Goal: Task Accomplishment & Management: Manage account settings

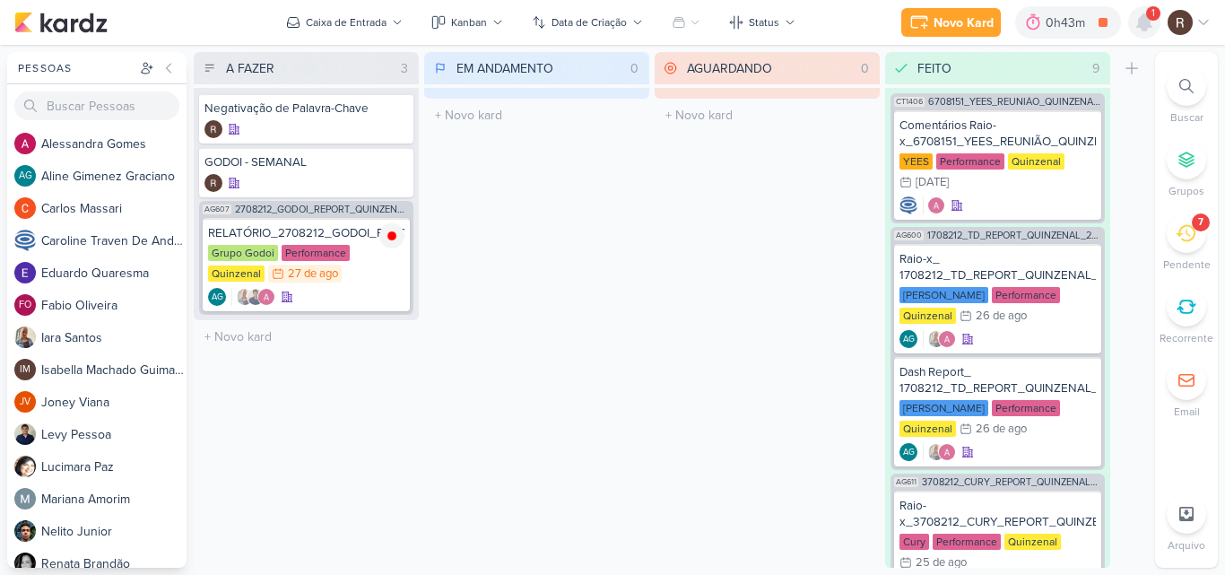
click at [1146, 23] on icon at bounding box center [1144, 22] width 14 height 16
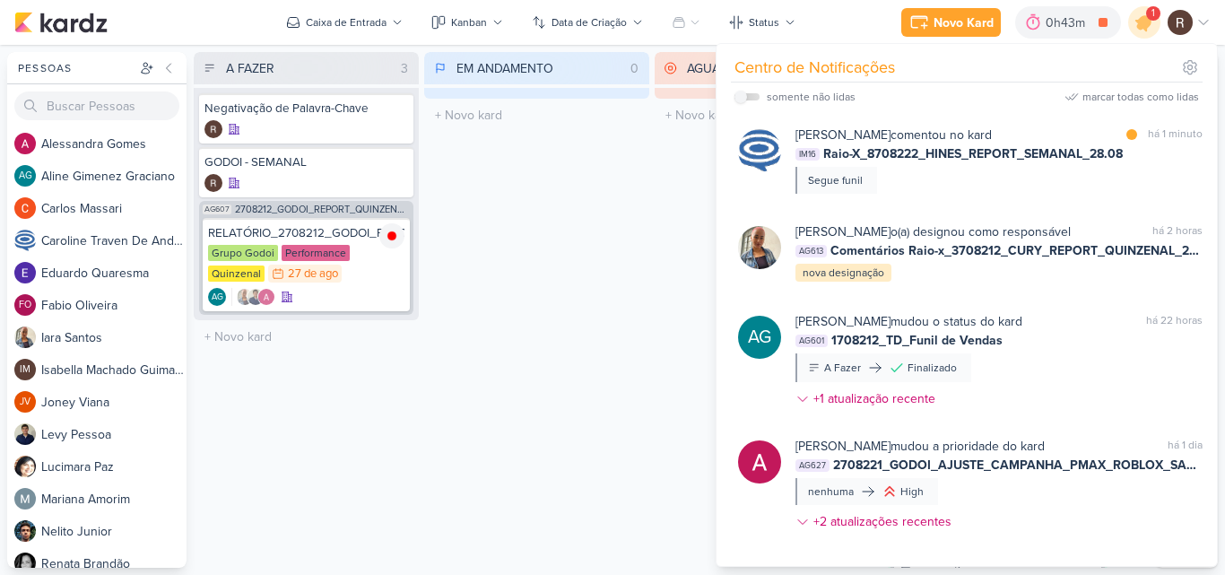
click at [611, 300] on div "EM ANDAMENTO 0 Mover Para Esquerda Mover Para Direita [GEOGRAPHIC_DATA] O títul…" at bounding box center [536, 310] width 225 height 516
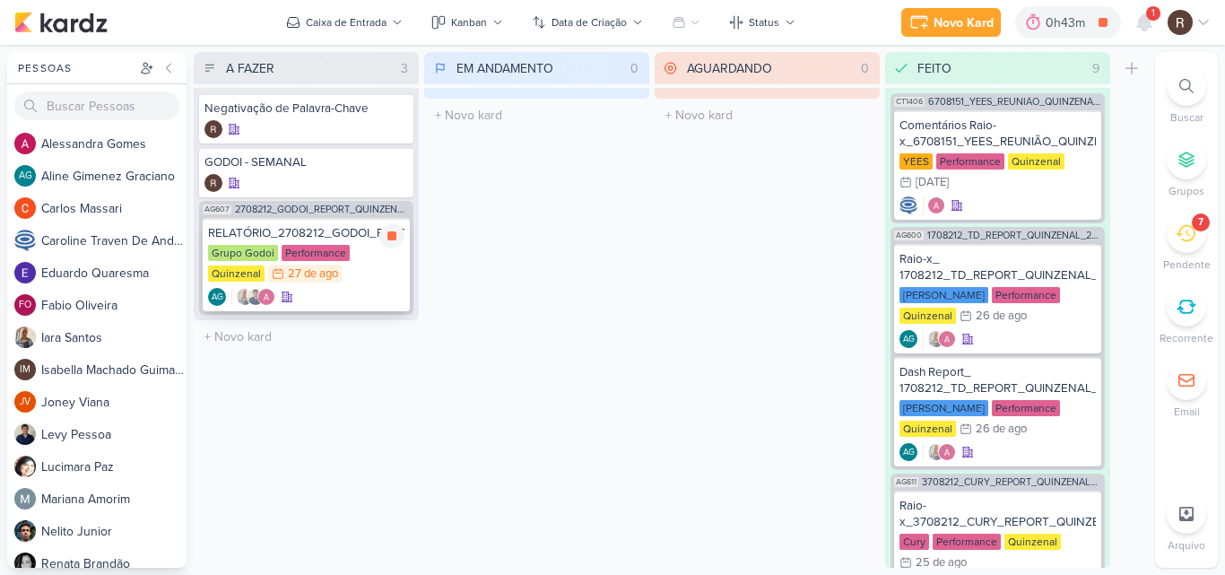
click at [310, 239] on div "RELATÓRIO_2708212_GODOI_REPORT_QUINZENAL_28.08" at bounding box center [306, 233] width 196 height 16
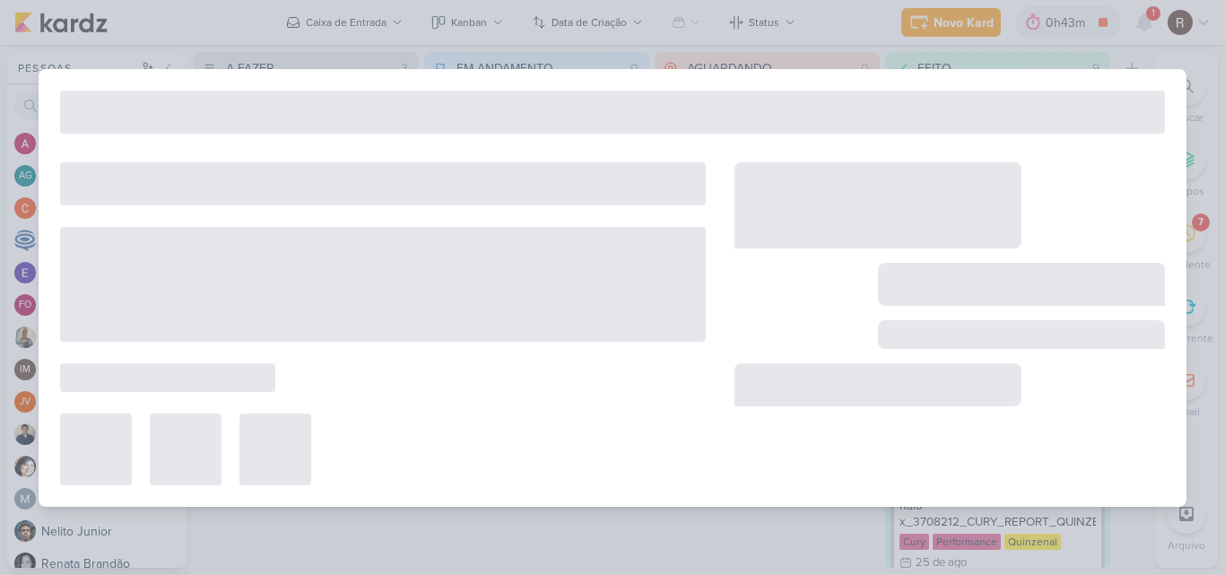
type input "RELATÓRIO_2708212_GODOI_REPORT_QUINZENAL_28.08"
type input "[DATE] 23:59"
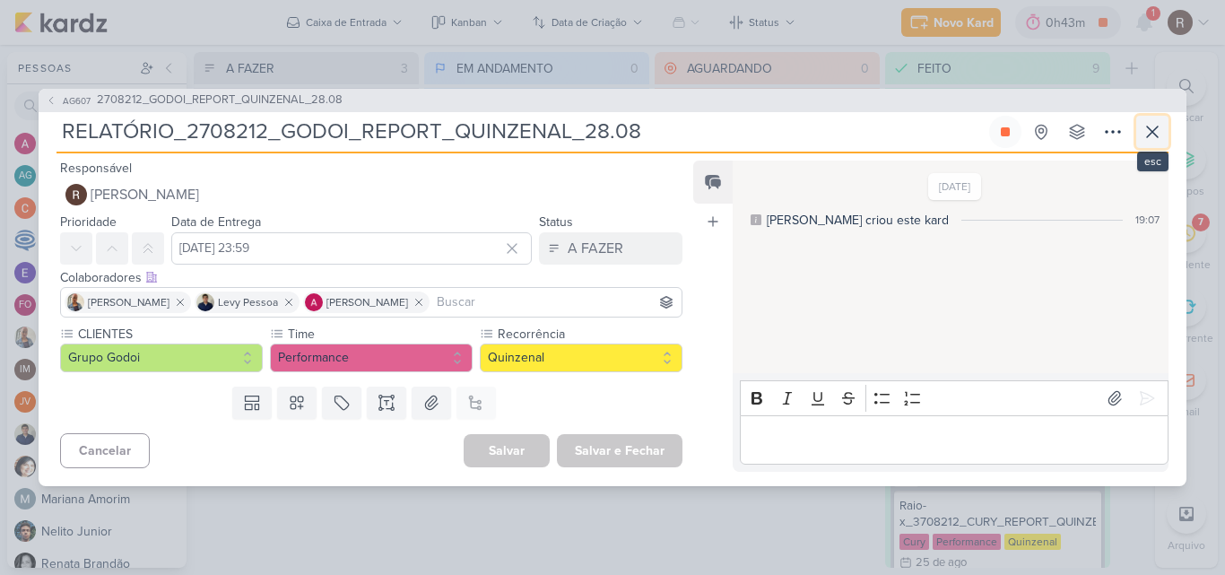
click at [1152, 132] on icon at bounding box center [1152, 131] width 11 height 11
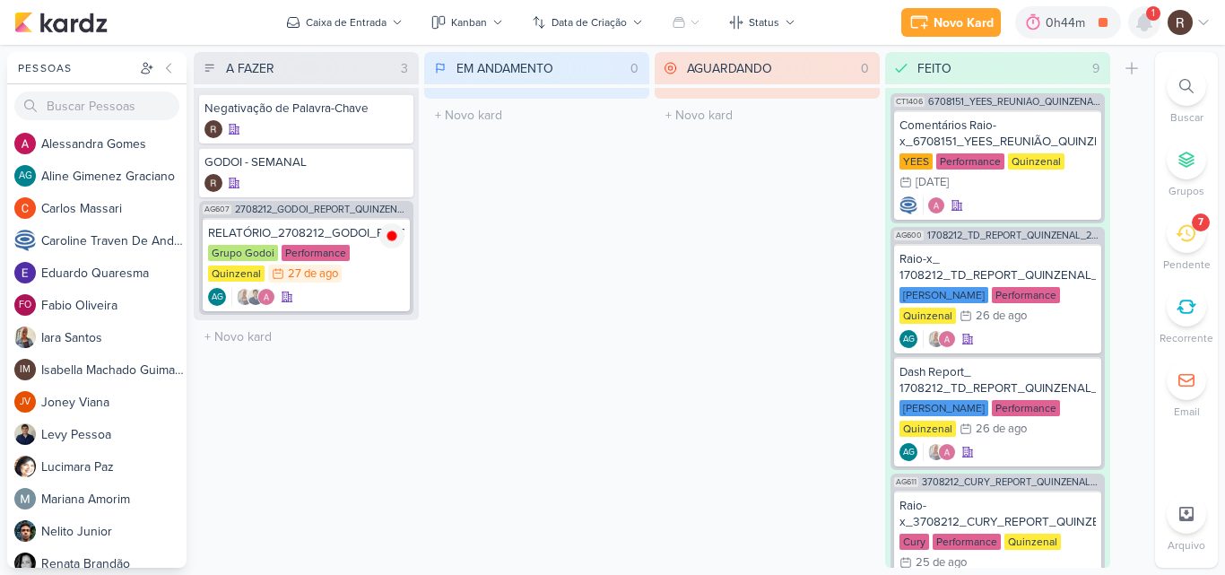
click at [1144, 21] on icon at bounding box center [1144, 22] width 14 height 16
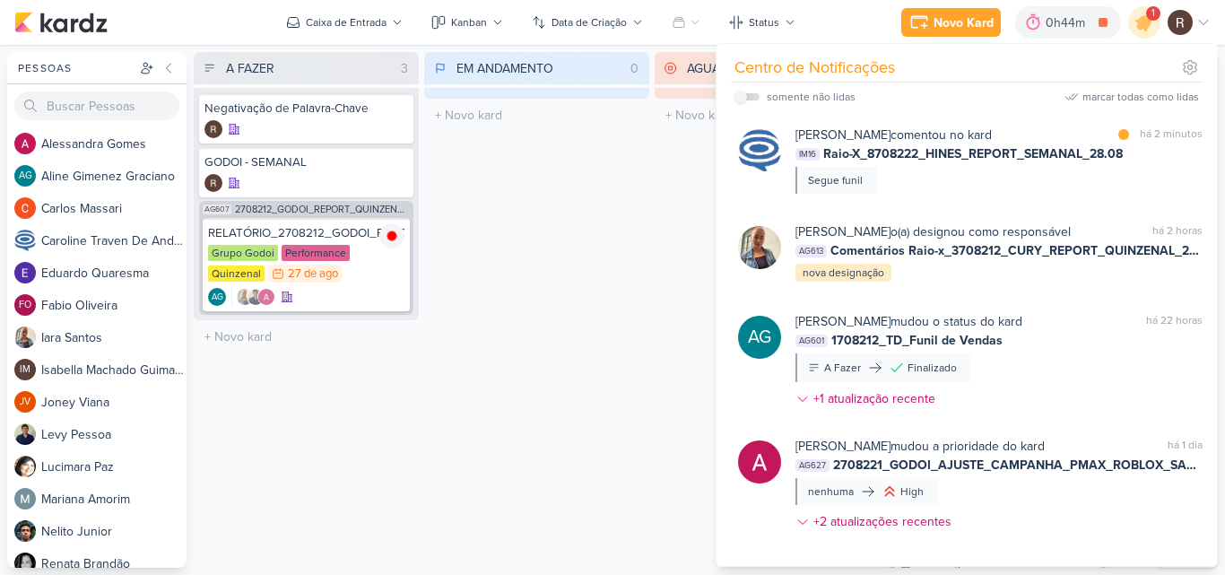
click at [563, 232] on div "EM ANDAMENTO 0 Mover Para Esquerda Mover Para Direita [GEOGRAPHIC_DATA] O títul…" at bounding box center [536, 310] width 225 height 516
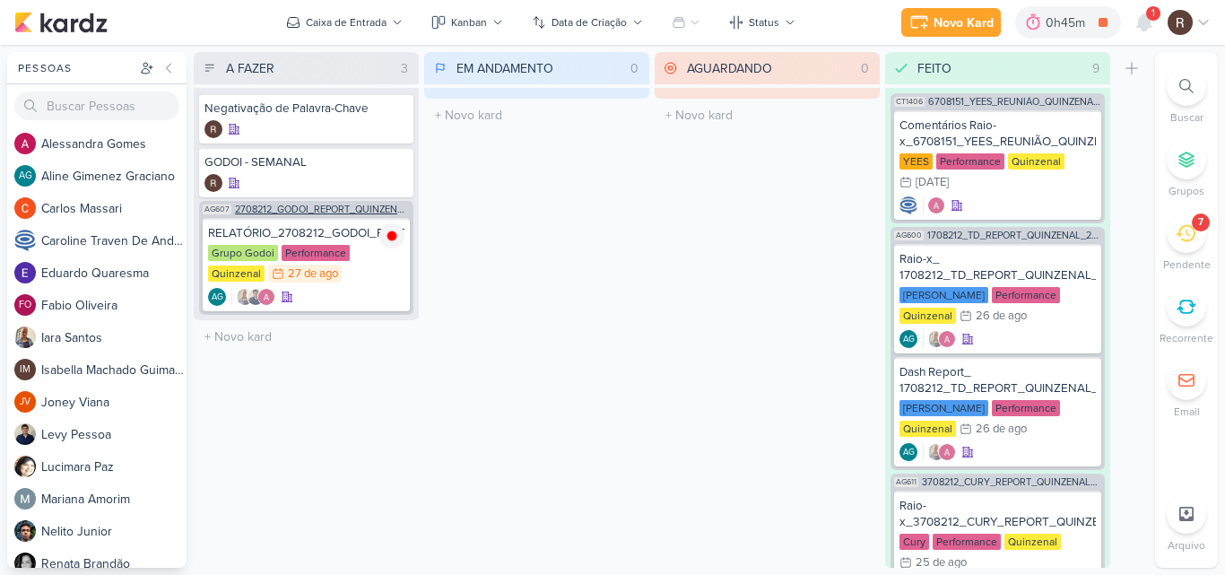
click at [323, 210] on span "2708212_GODOI_REPORT_QUINZENAL_28.08" at bounding box center [322, 209] width 175 height 10
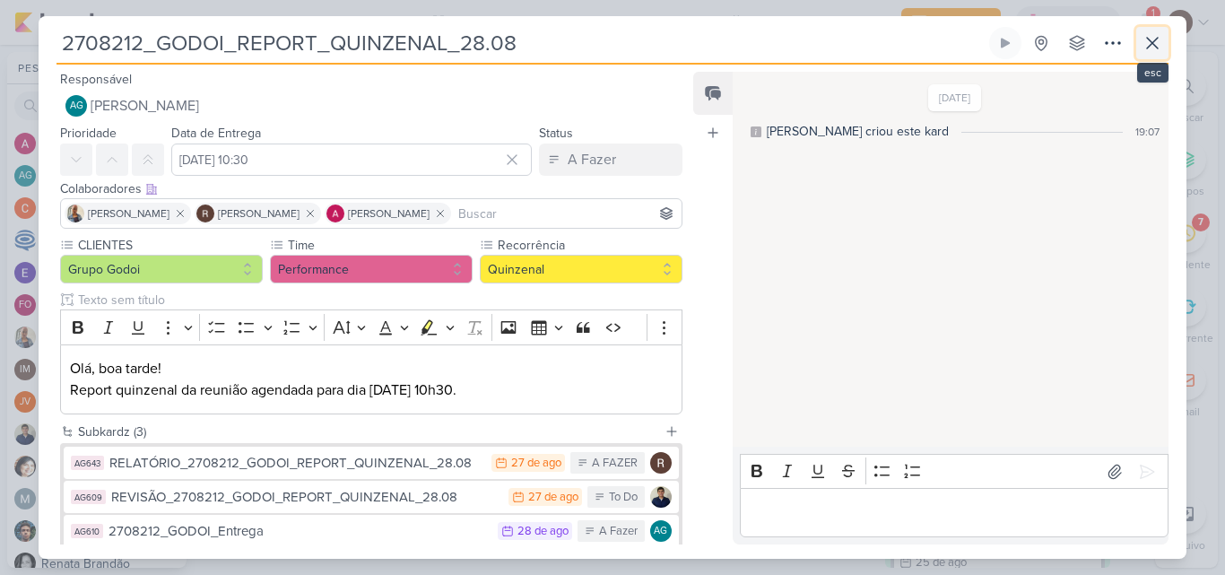
click at [1149, 49] on icon at bounding box center [1153, 43] width 22 height 22
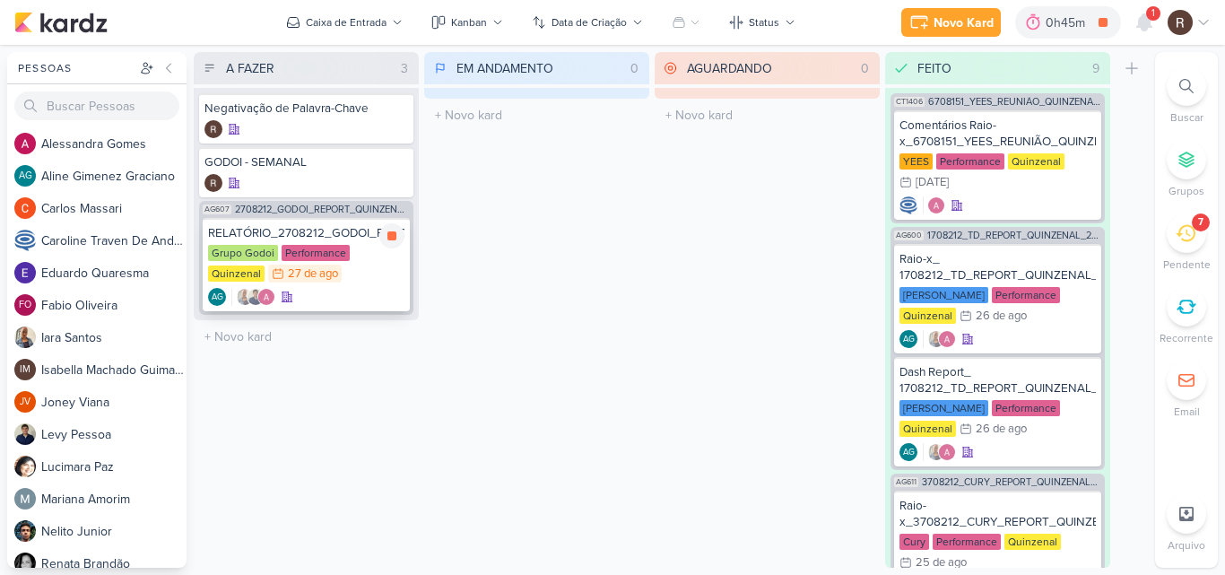
click at [285, 237] on div "RELATÓRIO_2708212_GODOI_REPORT_QUINZENAL_28.08" at bounding box center [306, 233] width 196 height 16
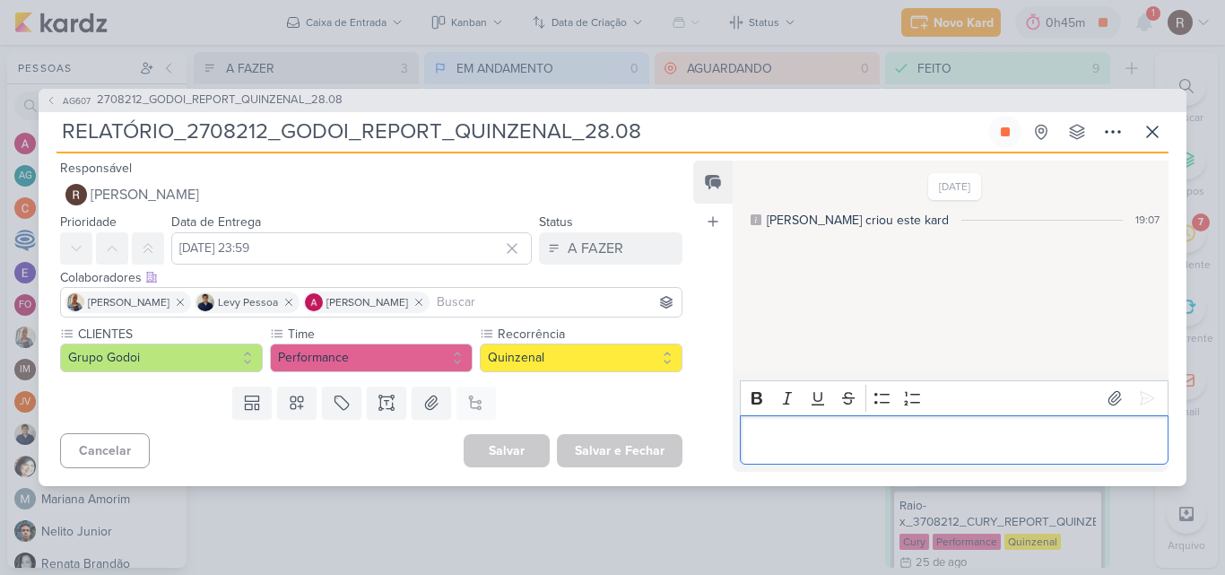
click at [779, 433] on p "Editor editing area: main" at bounding box center [954, 440] width 410 height 22
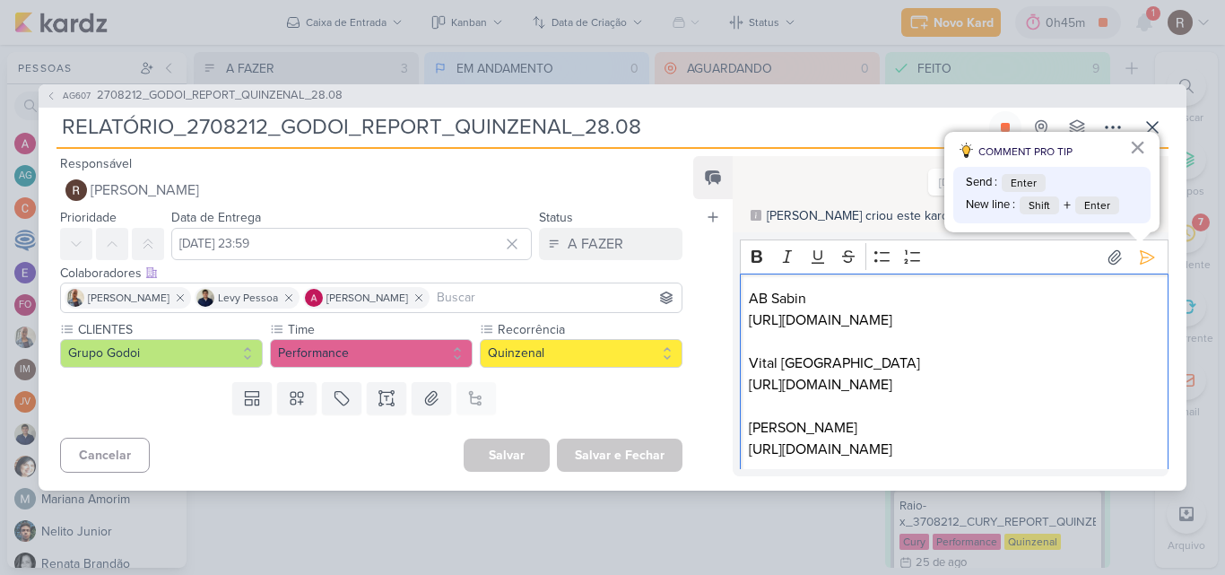
click at [862, 331] on p "[URL][DOMAIN_NAME]" at bounding box center [954, 320] width 410 height 22
click at [884, 396] on p "[URL][DOMAIN_NAME]" at bounding box center [954, 385] width 410 height 22
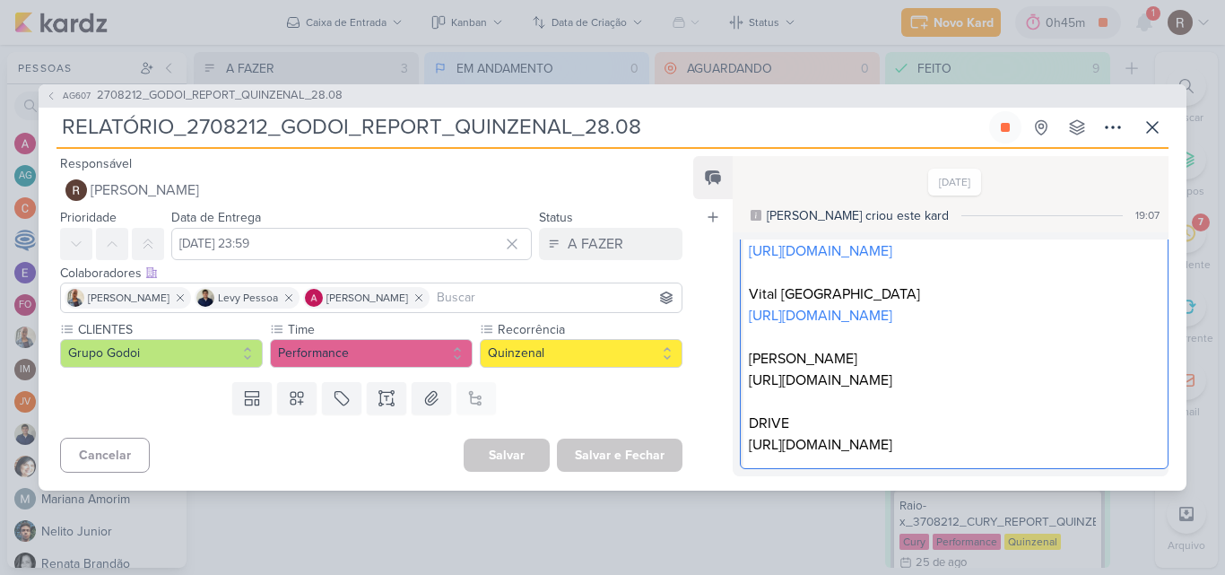
scroll to position [155, 0]
click at [865, 369] on p "[URL][DOMAIN_NAME]" at bounding box center [954, 380] width 410 height 22
click at [885, 445] on p "[URL][DOMAIN_NAME]" at bounding box center [954, 445] width 410 height 22
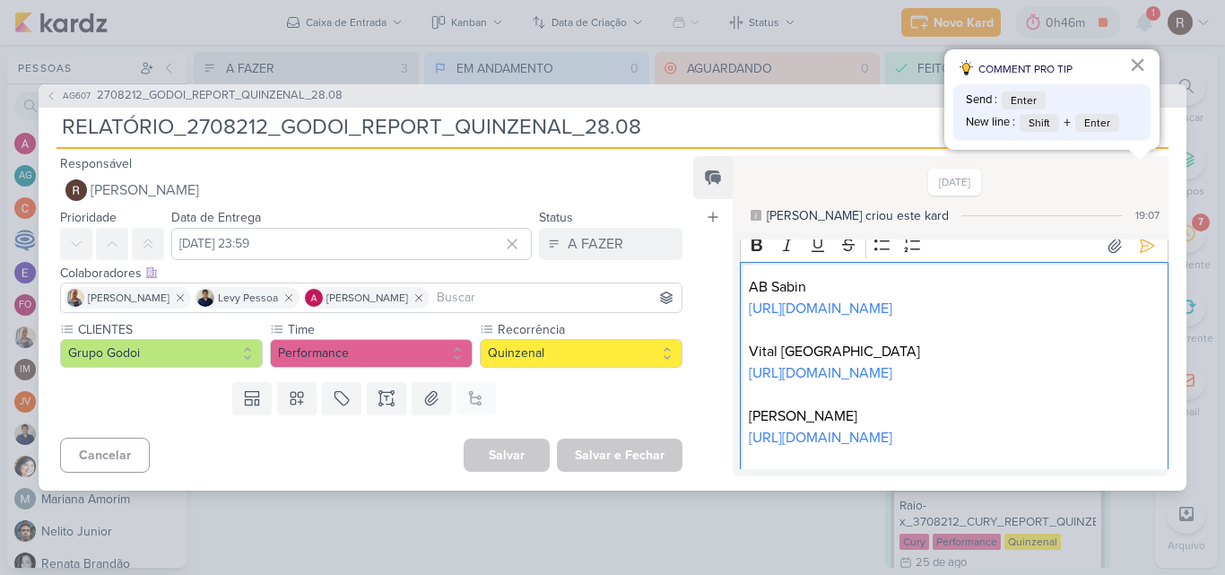
scroll to position [0, 0]
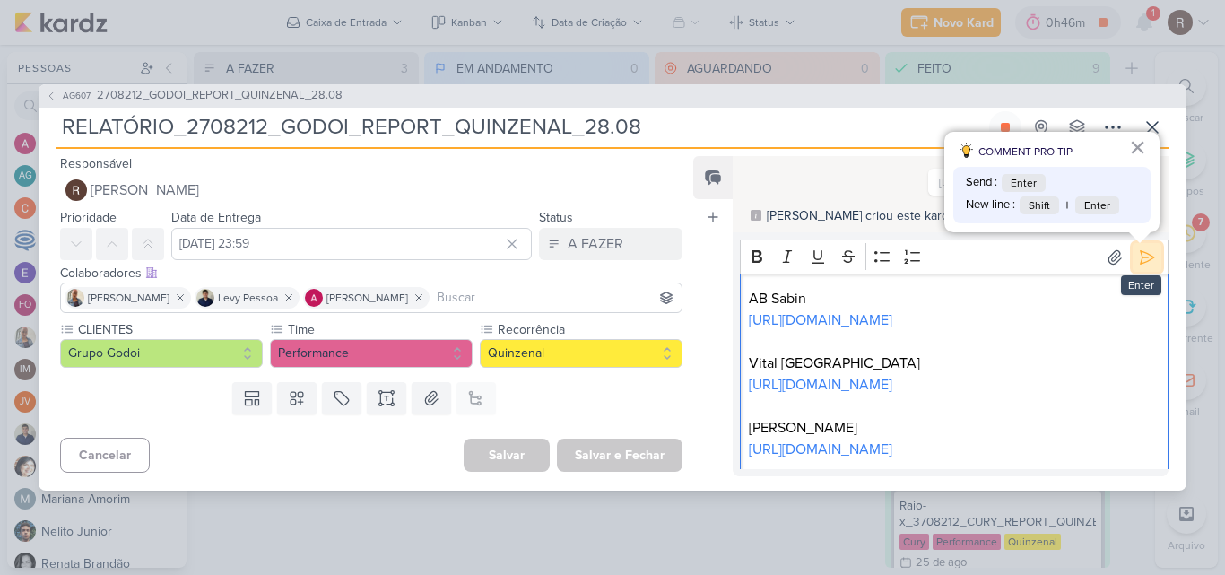
click at [1145, 256] on icon at bounding box center [1147, 257] width 18 height 18
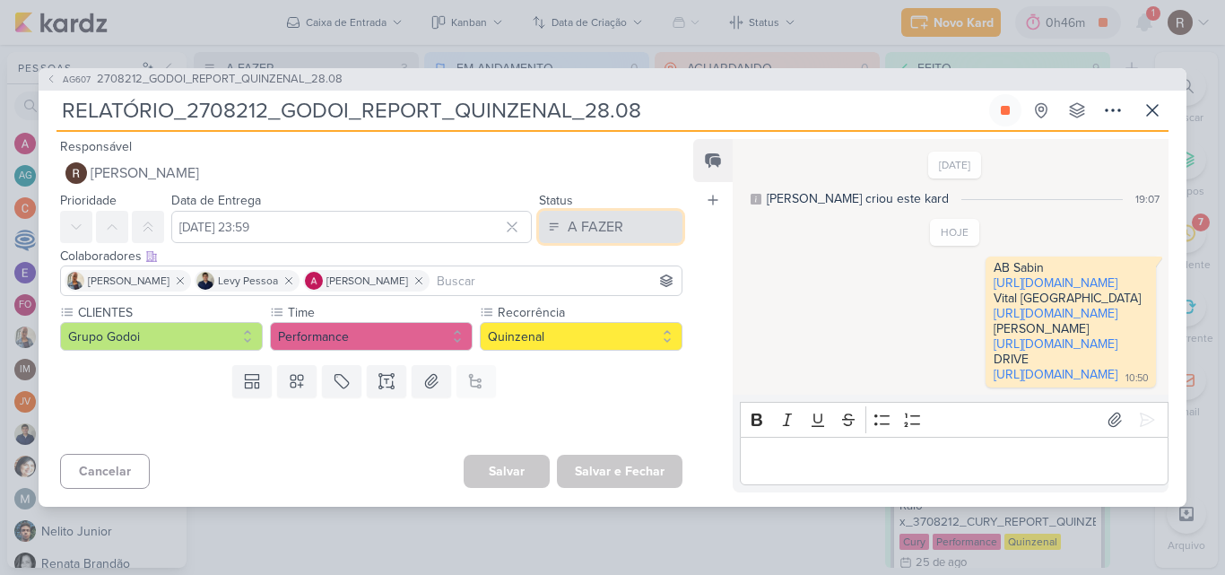
click at [607, 216] on div "A FAZER" at bounding box center [596, 227] width 56 height 22
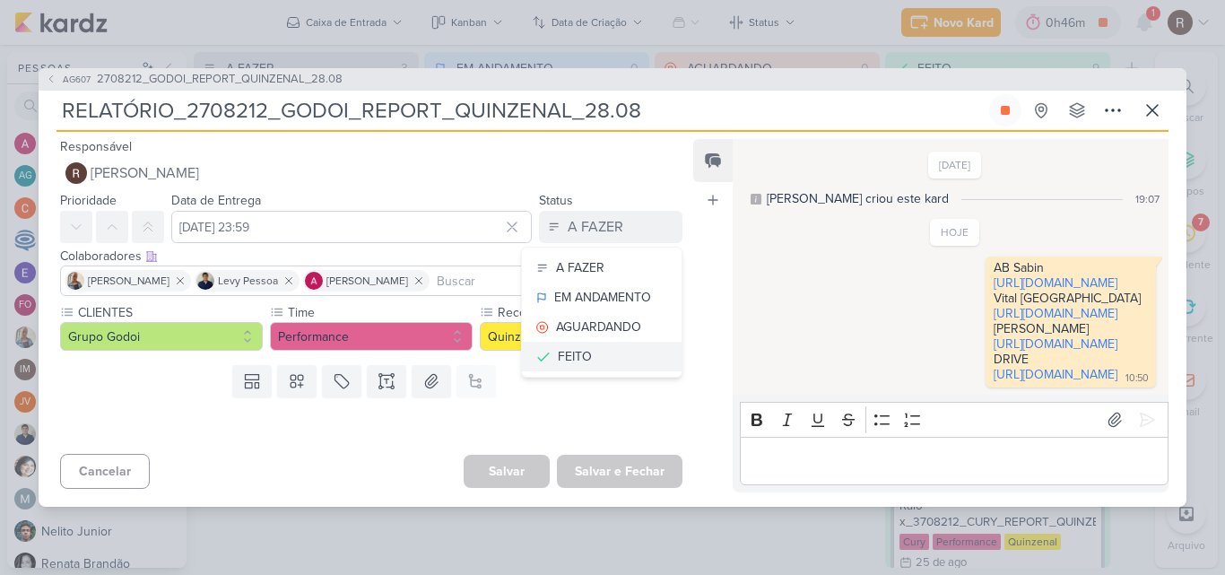
click at [604, 342] on button "FEITO" at bounding box center [602, 357] width 160 height 30
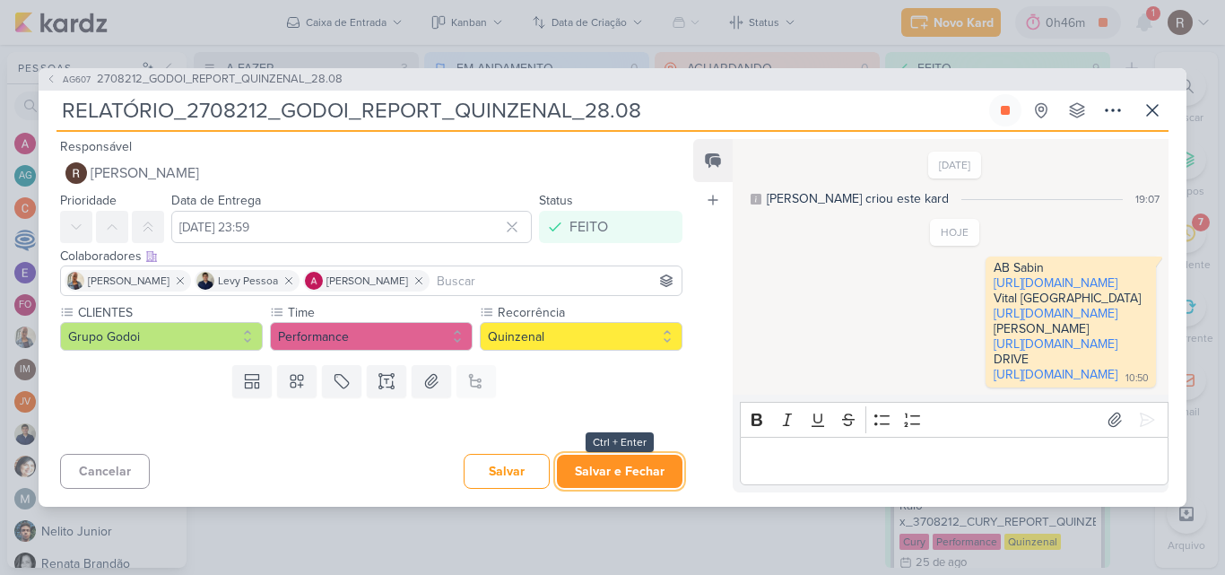
click at [621, 488] on button "Salvar e Fechar" at bounding box center [620, 471] width 126 height 33
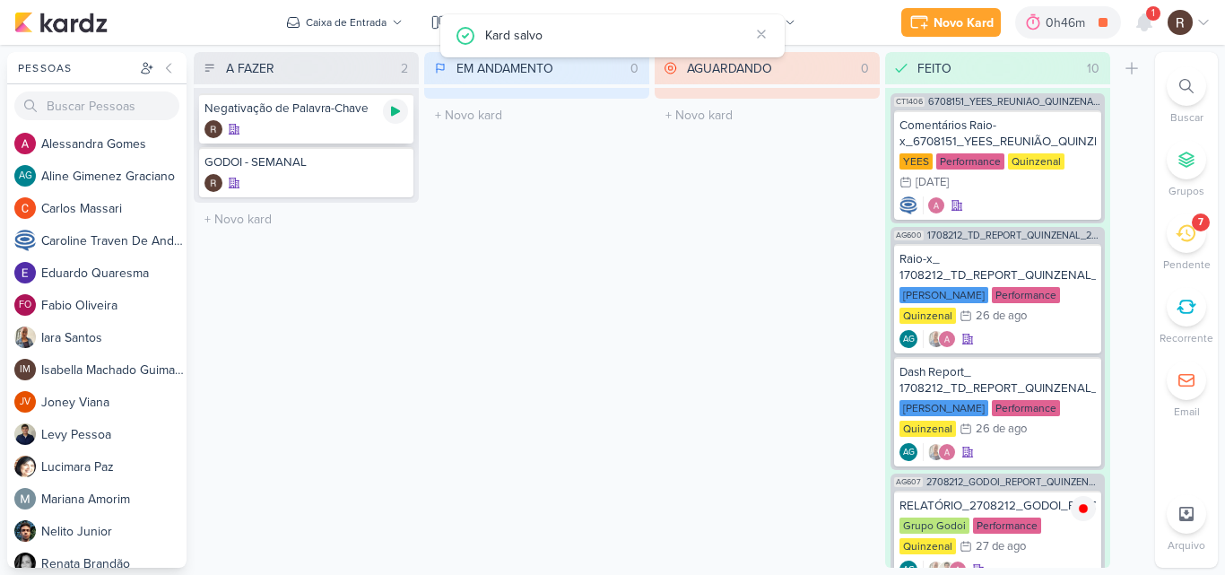
click at [396, 113] on icon at bounding box center [395, 112] width 9 height 10
click at [657, 242] on div "AGUARDANDO 0 Mover Para Esquerda Mover Para Direita [GEOGRAPHIC_DATA] O título …" at bounding box center [767, 310] width 225 height 516
click at [1139, 28] on icon at bounding box center [1144, 22] width 14 height 16
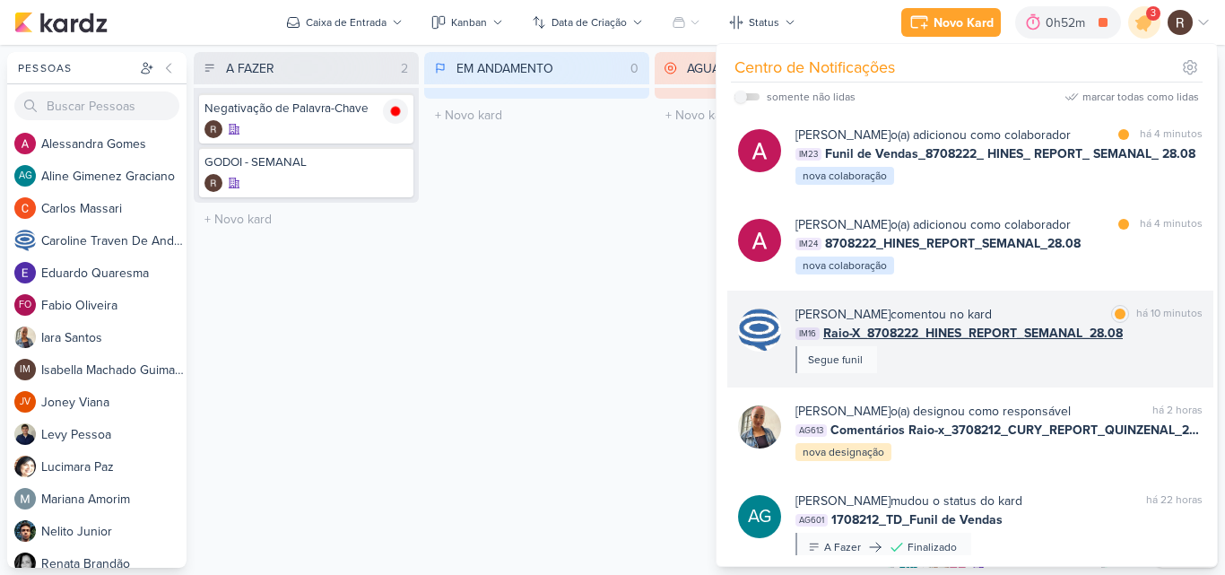
click at [965, 358] on div "[PERSON_NAME] comentou no kard marcar como lida há 10 minutos IM16 Raio-X_87082…" at bounding box center [998, 339] width 407 height 68
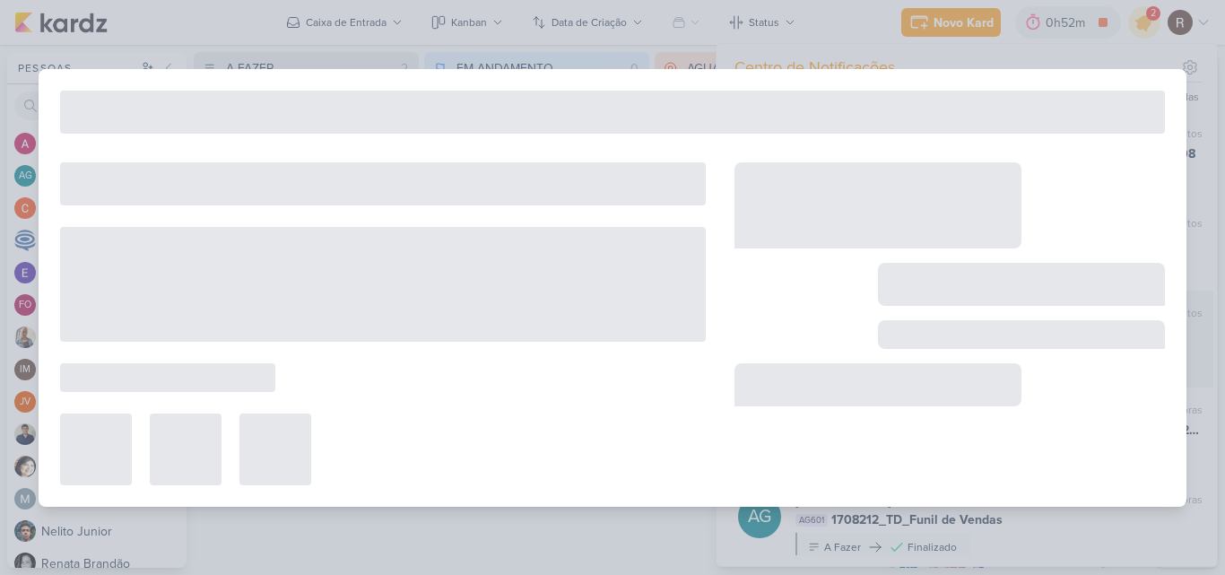
type input "Raio-X_8708222_HINES_REPORT_SEMANAL_28.08"
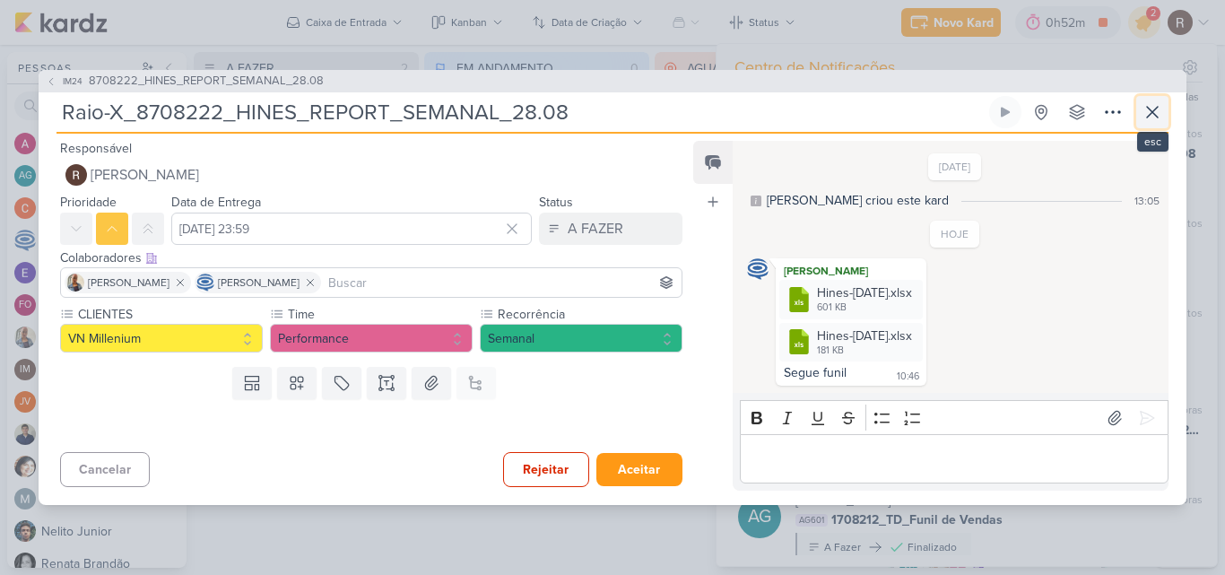
click at [1161, 108] on icon at bounding box center [1153, 112] width 22 height 22
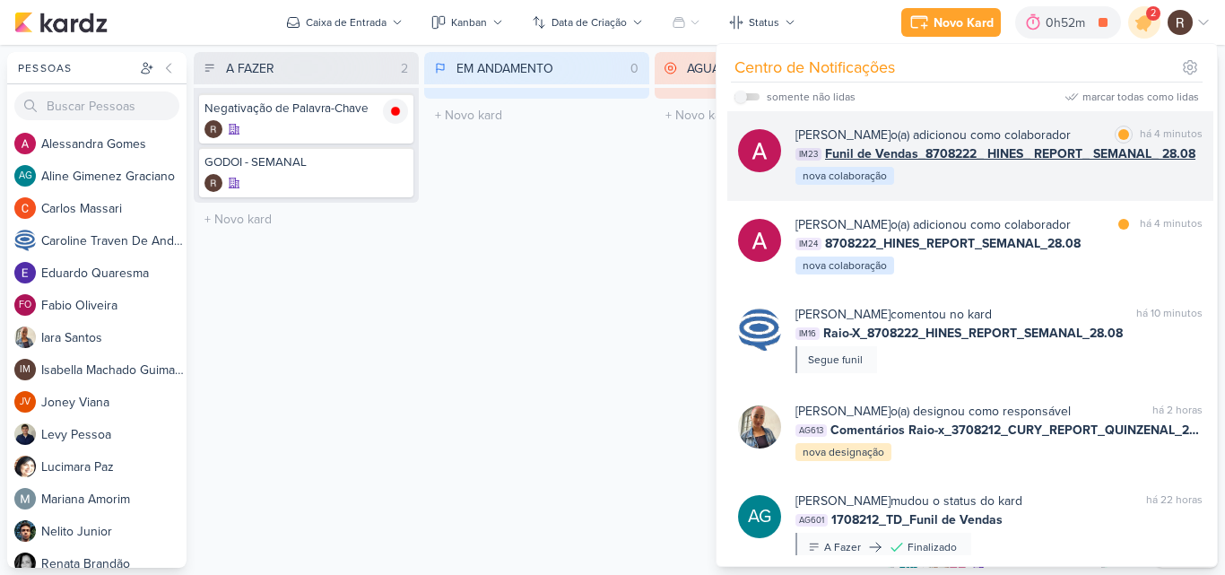
click at [1008, 178] on div "[PERSON_NAME] o(a) adicionou como colaborador marcar como lida há 4 minutos IM2…" at bounding box center [998, 156] width 407 height 61
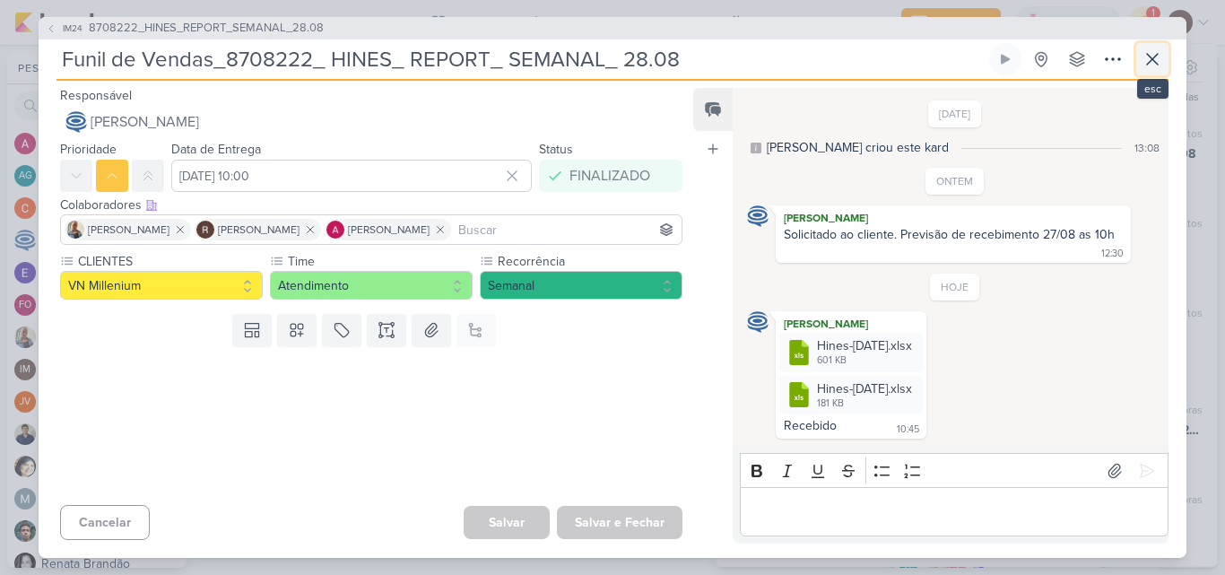
click at [1152, 60] on icon at bounding box center [1152, 59] width 11 height 11
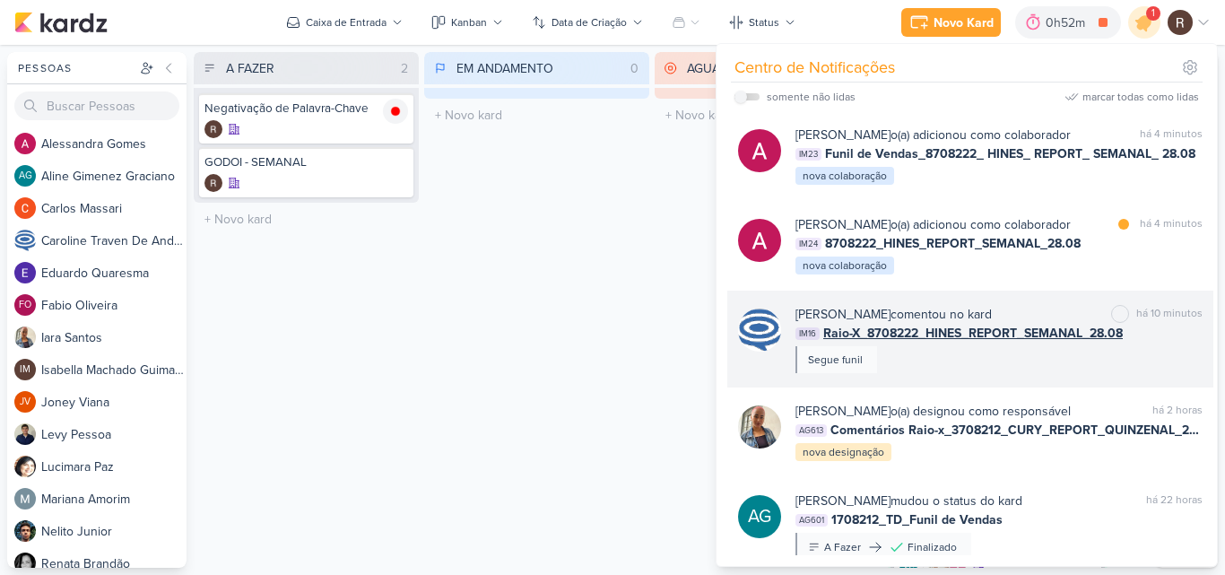
click at [968, 359] on div "[PERSON_NAME] comentou no kard marcar como não lida há 10 minutos IM16 Raio-X_8…" at bounding box center [998, 339] width 407 height 68
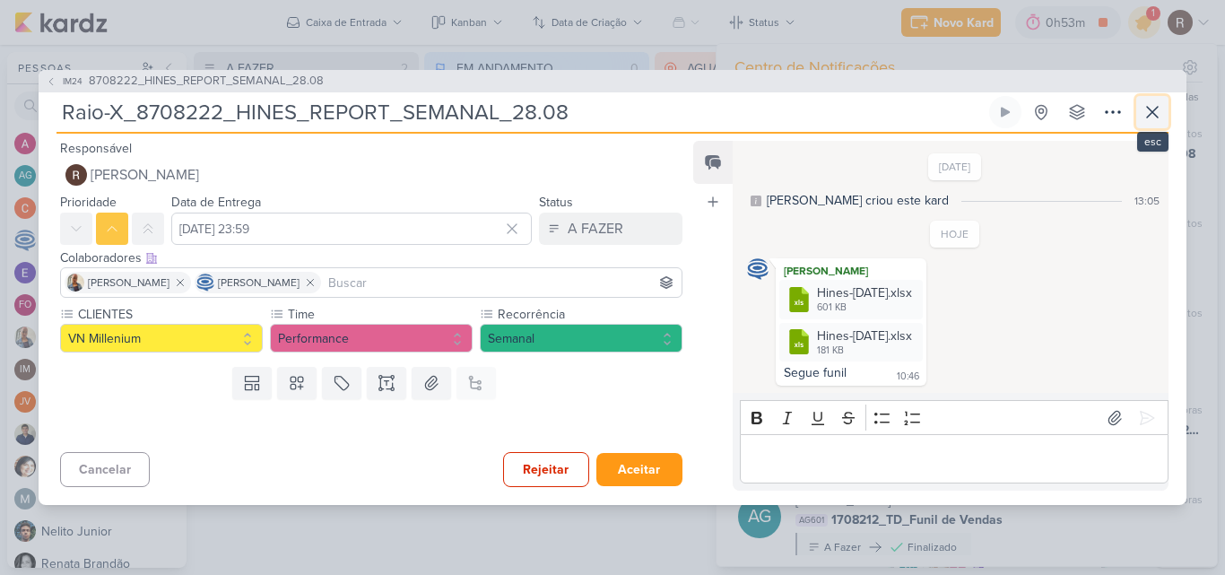
click at [1153, 110] on icon at bounding box center [1153, 112] width 22 height 22
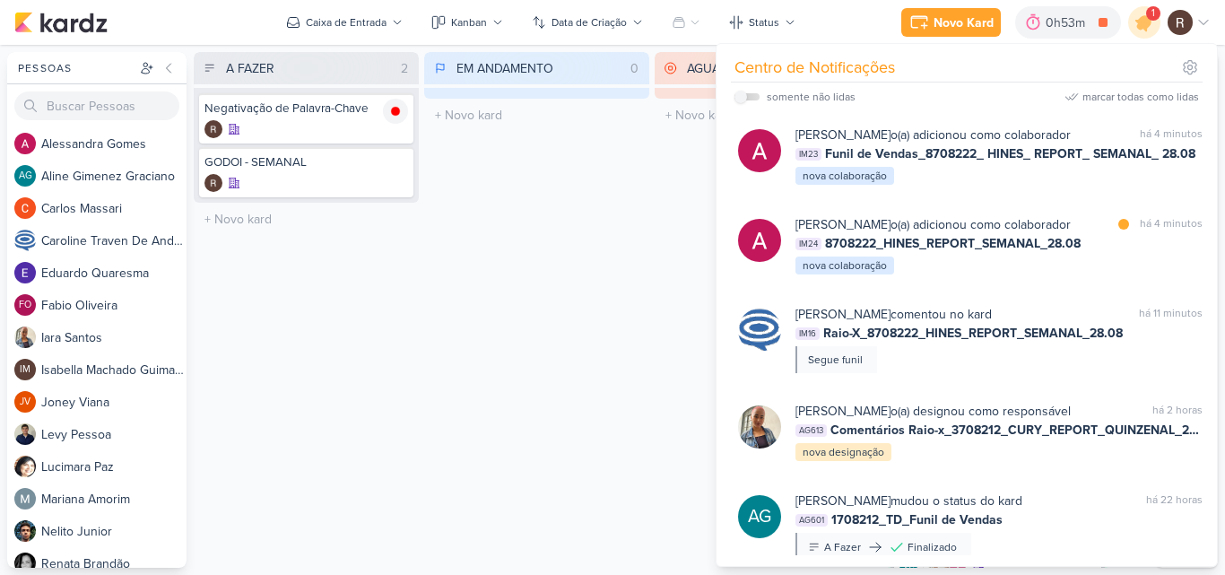
click at [523, 300] on div "EM ANDAMENTO 0 Mover Para Esquerda Mover Para Direita [GEOGRAPHIC_DATA] O títul…" at bounding box center [536, 310] width 225 height 516
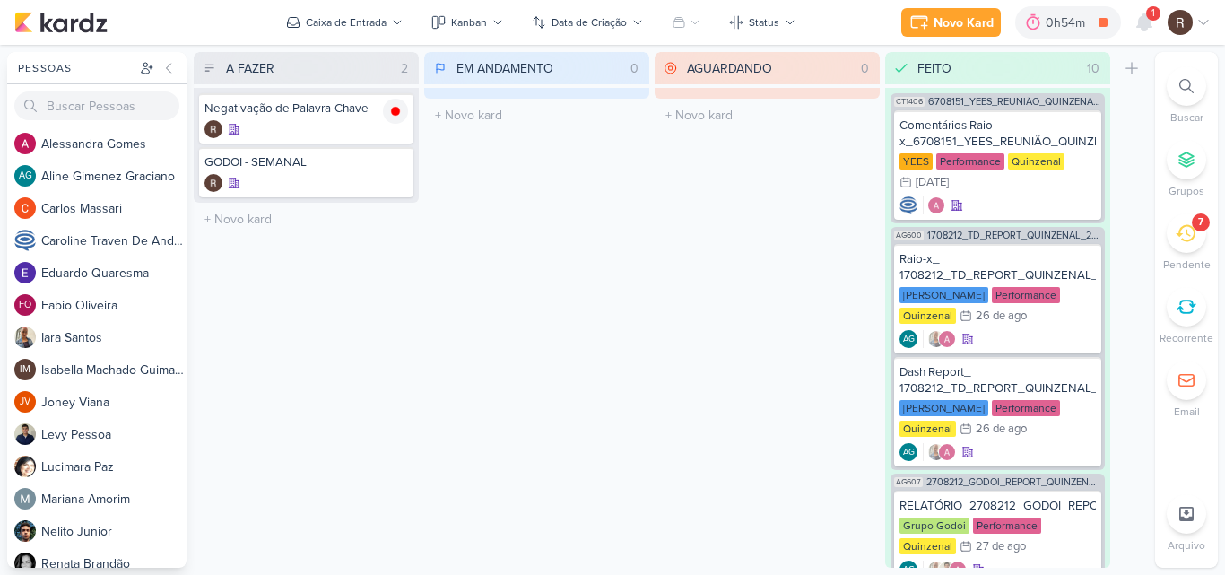
click at [1147, 13] on div "1" at bounding box center [1153, 13] width 14 height 14
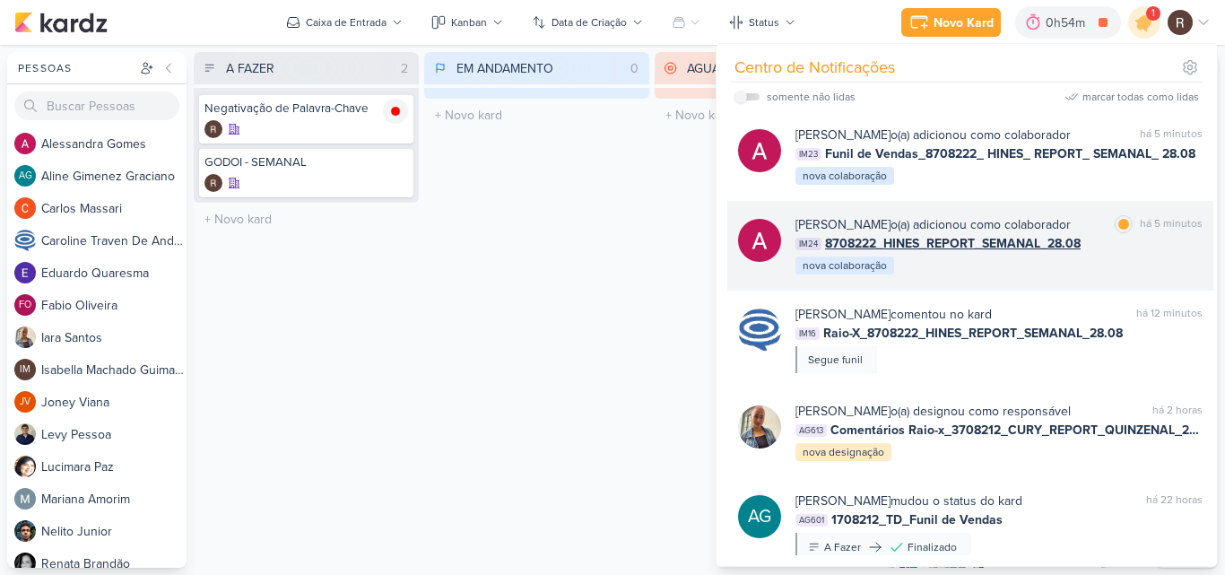
click at [961, 271] on div "[PERSON_NAME] o(a) adicionou como colaborador marcar como lida há 5 minutos IM2…" at bounding box center [998, 245] width 407 height 61
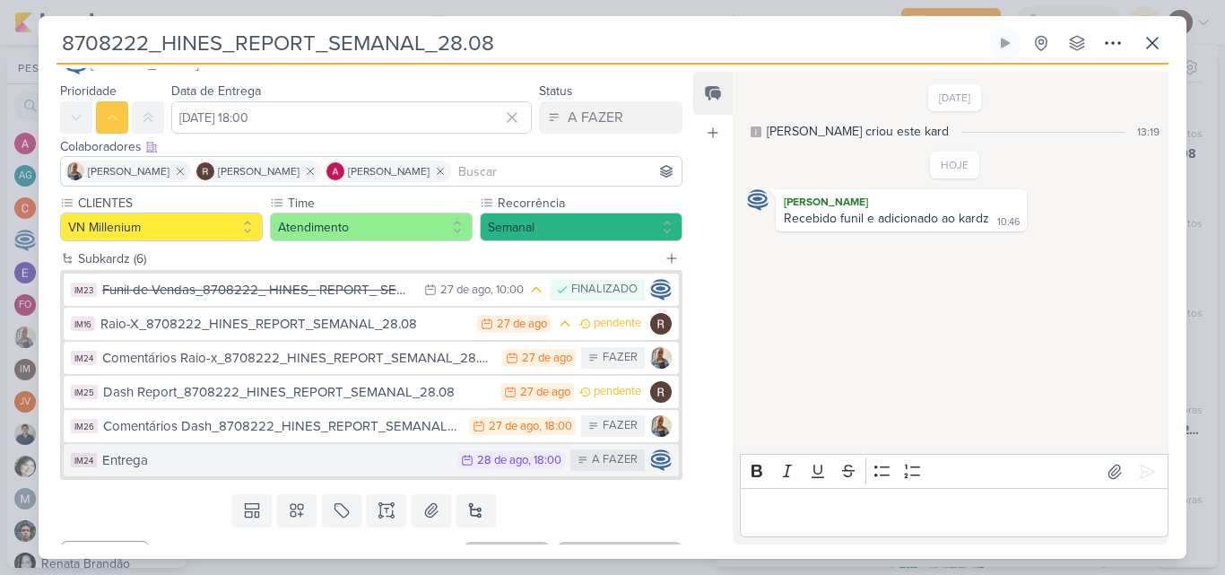
scroll to position [77, 0]
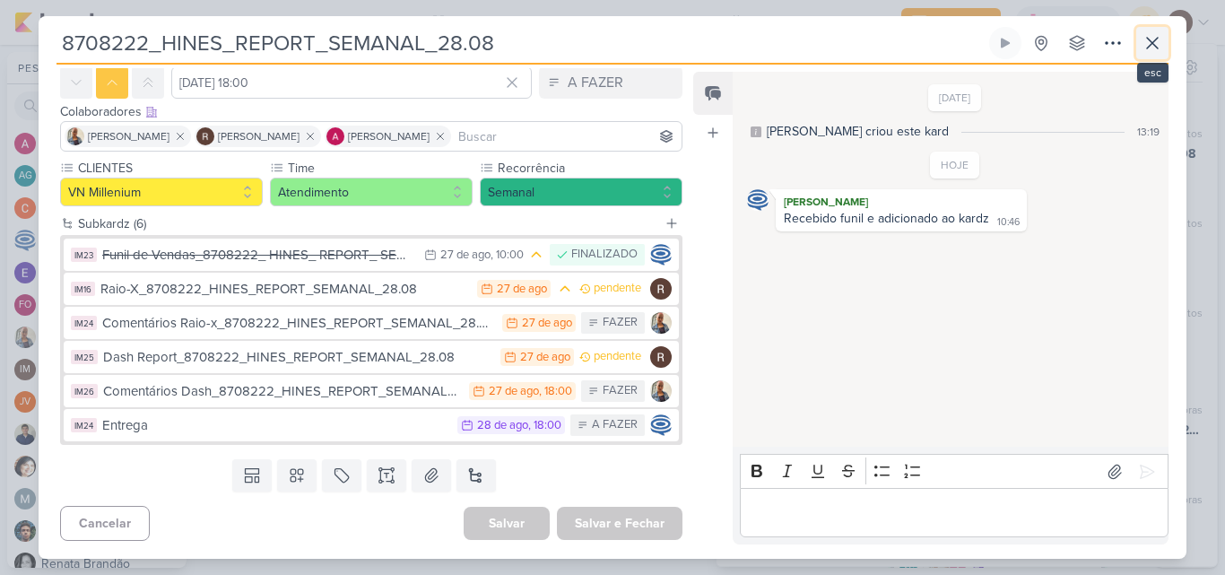
click at [1158, 48] on icon at bounding box center [1152, 43] width 11 height 11
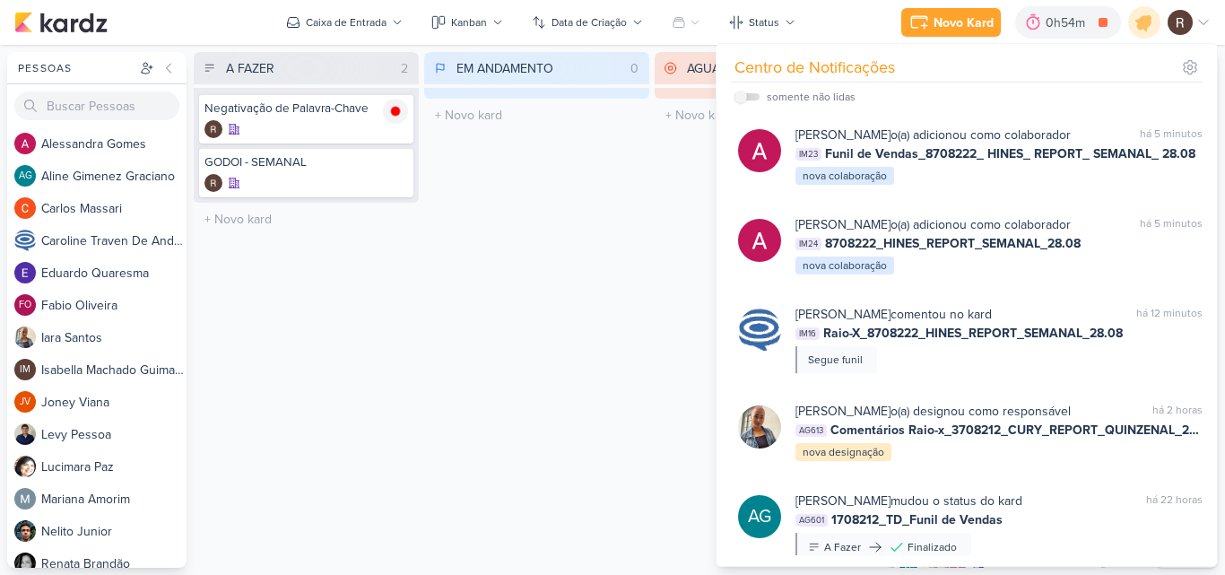
click at [575, 318] on div "EM ANDAMENTO 0 Mover Para Esquerda Mover Para Direita [GEOGRAPHIC_DATA] O títul…" at bounding box center [536, 310] width 225 height 516
